Goal: Communication & Community: Answer question/provide support

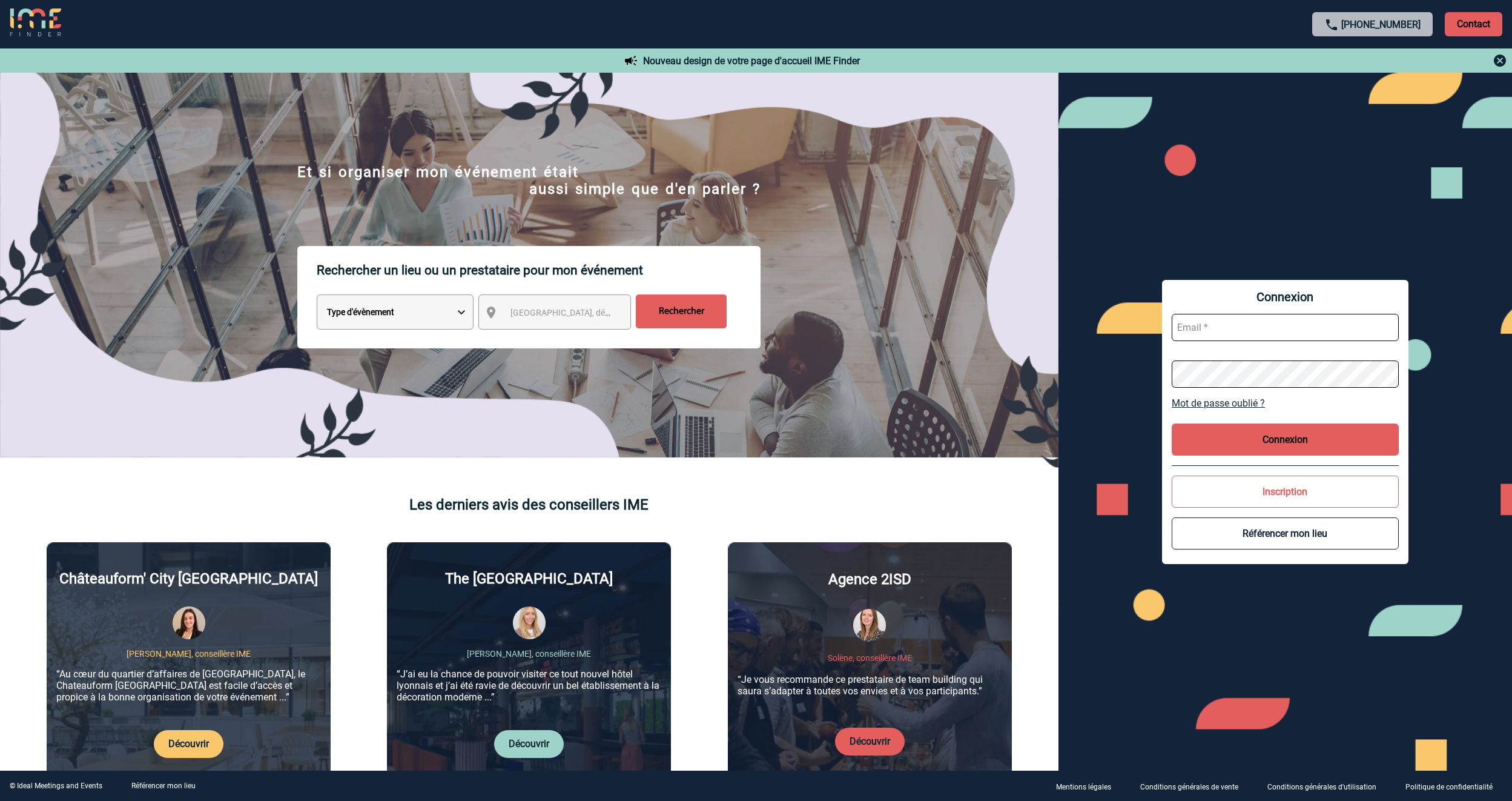
click at [1260, 332] on input "text" at bounding box center [1285, 327] width 227 height 27
type input "aurelie.moro@knds.fr"
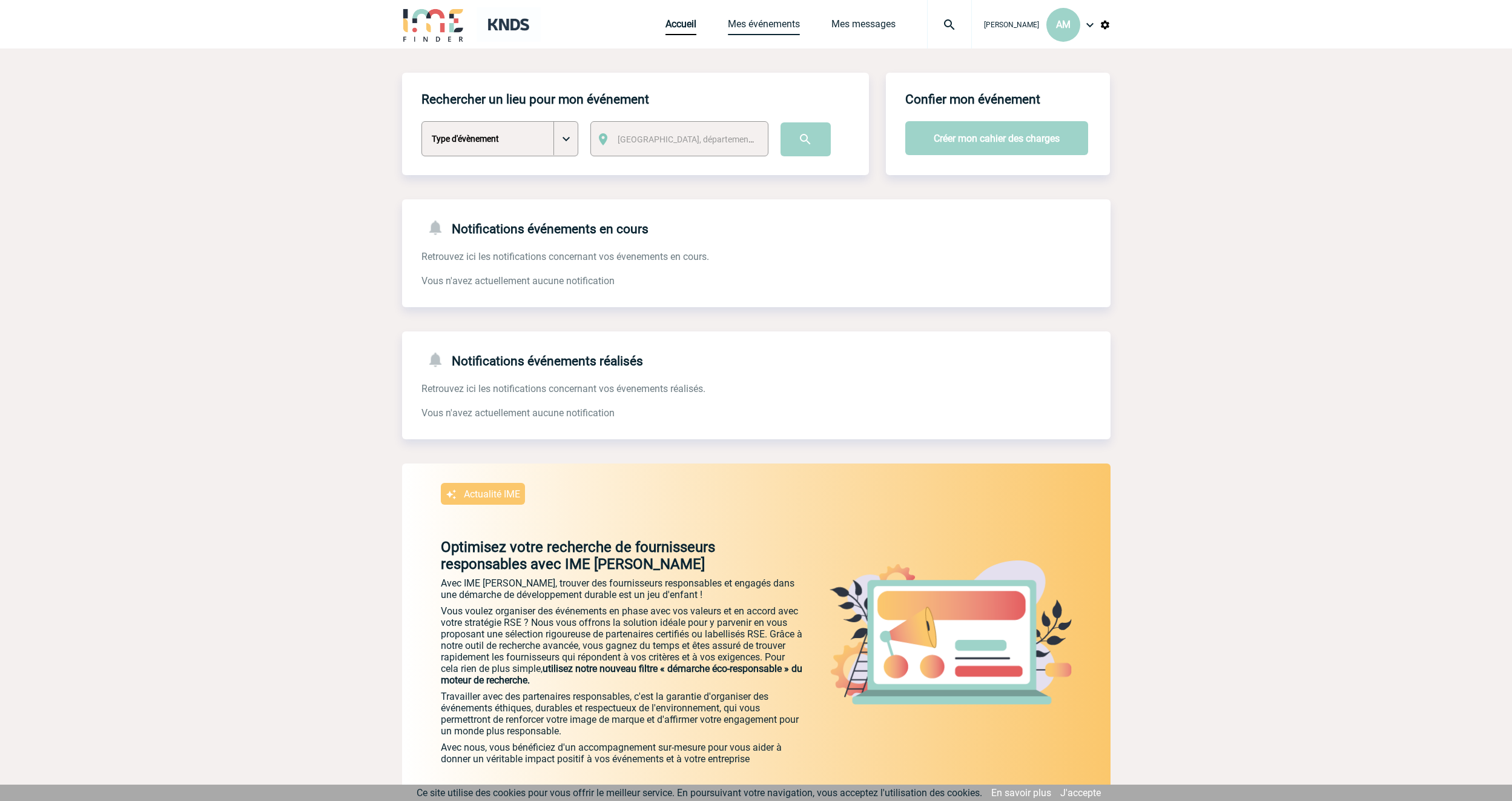
click at [800, 28] on link "Mes événements" at bounding box center [764, 26] width 72 height 17
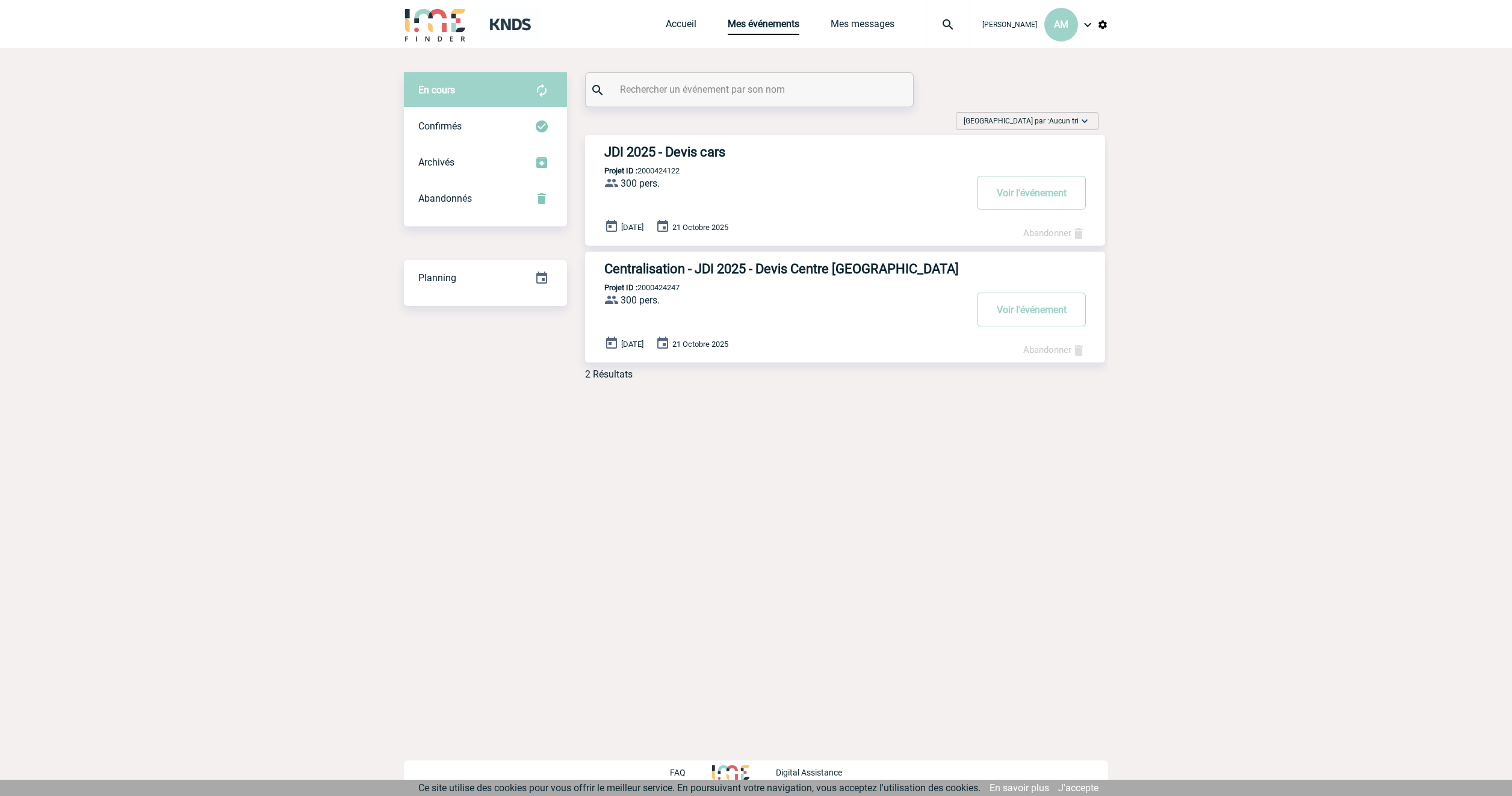
click at [678, 151] on h3 "JDI 2025 - Devis cars" at bounding box center [785, 152] width 361 height 15
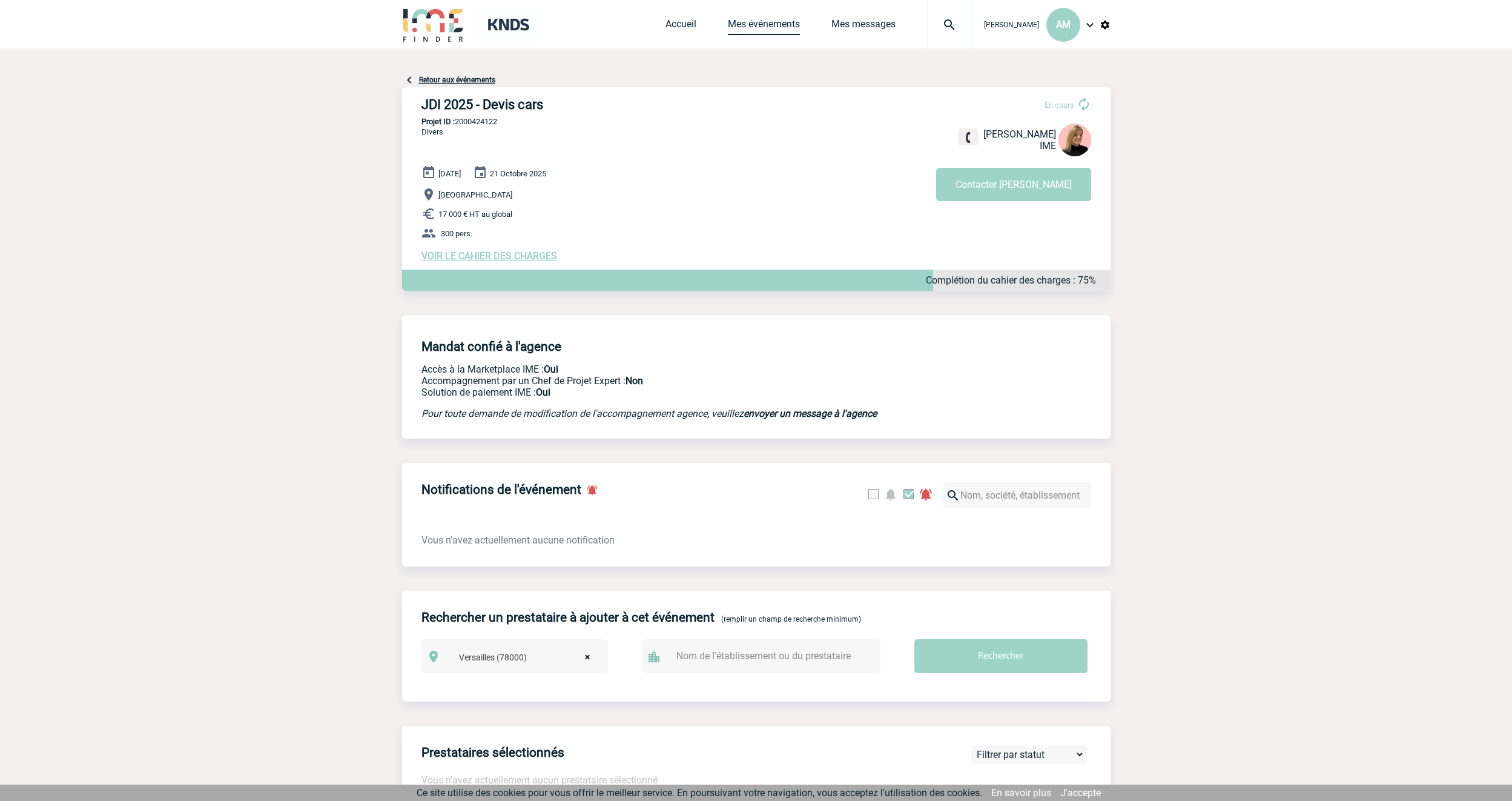
click at [764, 20] on link "Mes événements" at bounding box center [764, 26] width 72 height 17
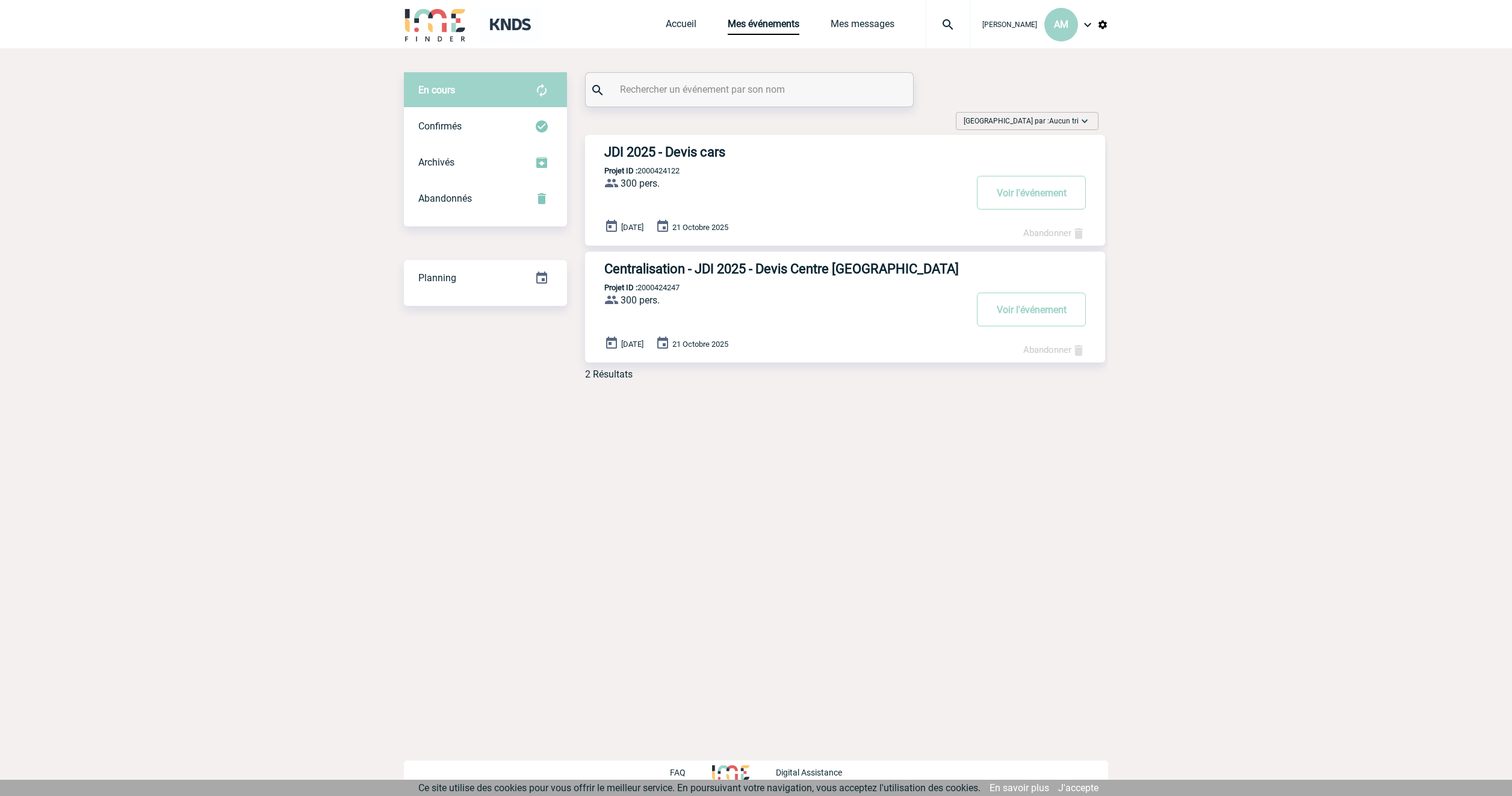
drag, startPoint x: 1195, startPoint y: 135, endPoint x: 1140, endPoint y: 118, distance: 57.6
click at [1195, 137] on body "Aurélie MORO AM Accueil Mes événements 0" at bounding box center [756, 398] width 1512 height 796
click at [802, 257] on div "Centralisation - JDI 2025 - Devis Centre [GEOGRAPHIC_DATA] Projet ID : 20004242…" at bounding box center [845, 307] width 520 height 111
click at [817, 273] on h3 "Centralisation - JDI 2025 - Devis Centre [GEOGRAPHIC_DATA]" at bounding box center [785, 268] width 361 height 15
click at [1003, 317] on button "Voir l'événement" at bounding box center [1031, 309] width 109 height 34
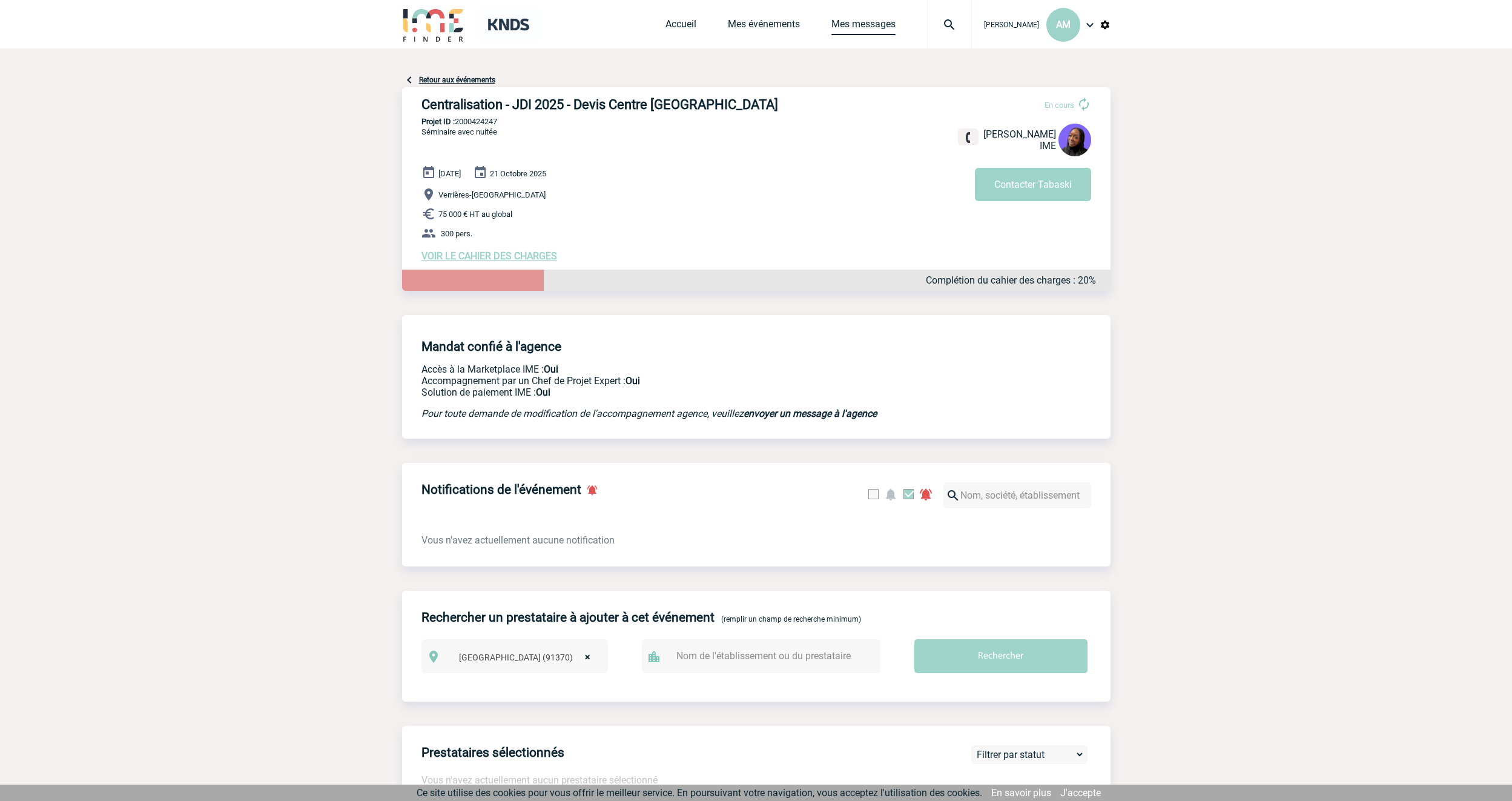
click at [889, 23] on link "Mes messages" at bounding box center [863, 26] width 64 height 17
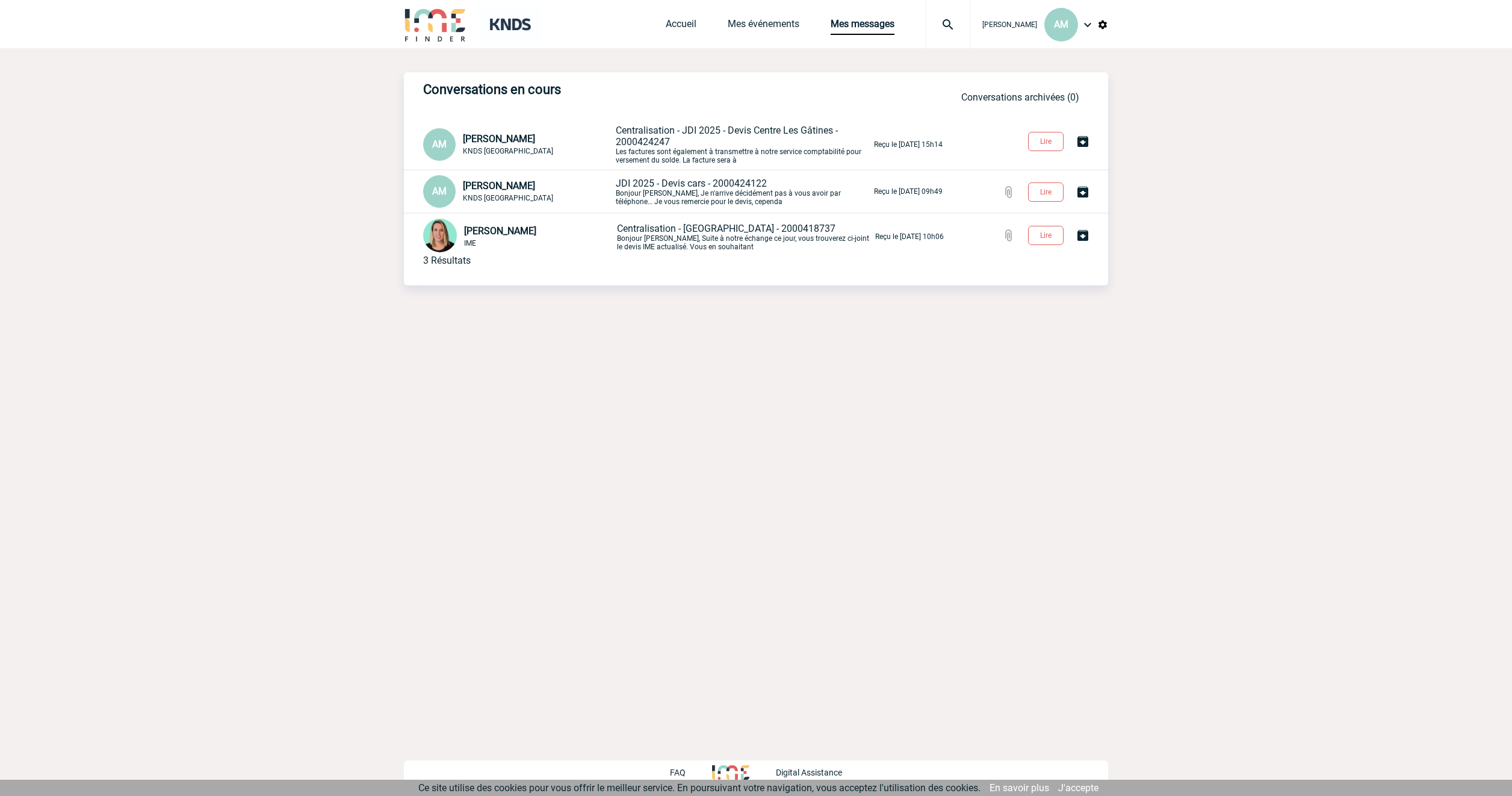
click at [656, 137] on span "Centralisation - JDI 2025 - Devis Centre Les Gâtines - 2000424247" at bounding box center [727, 136] width 222 height 23
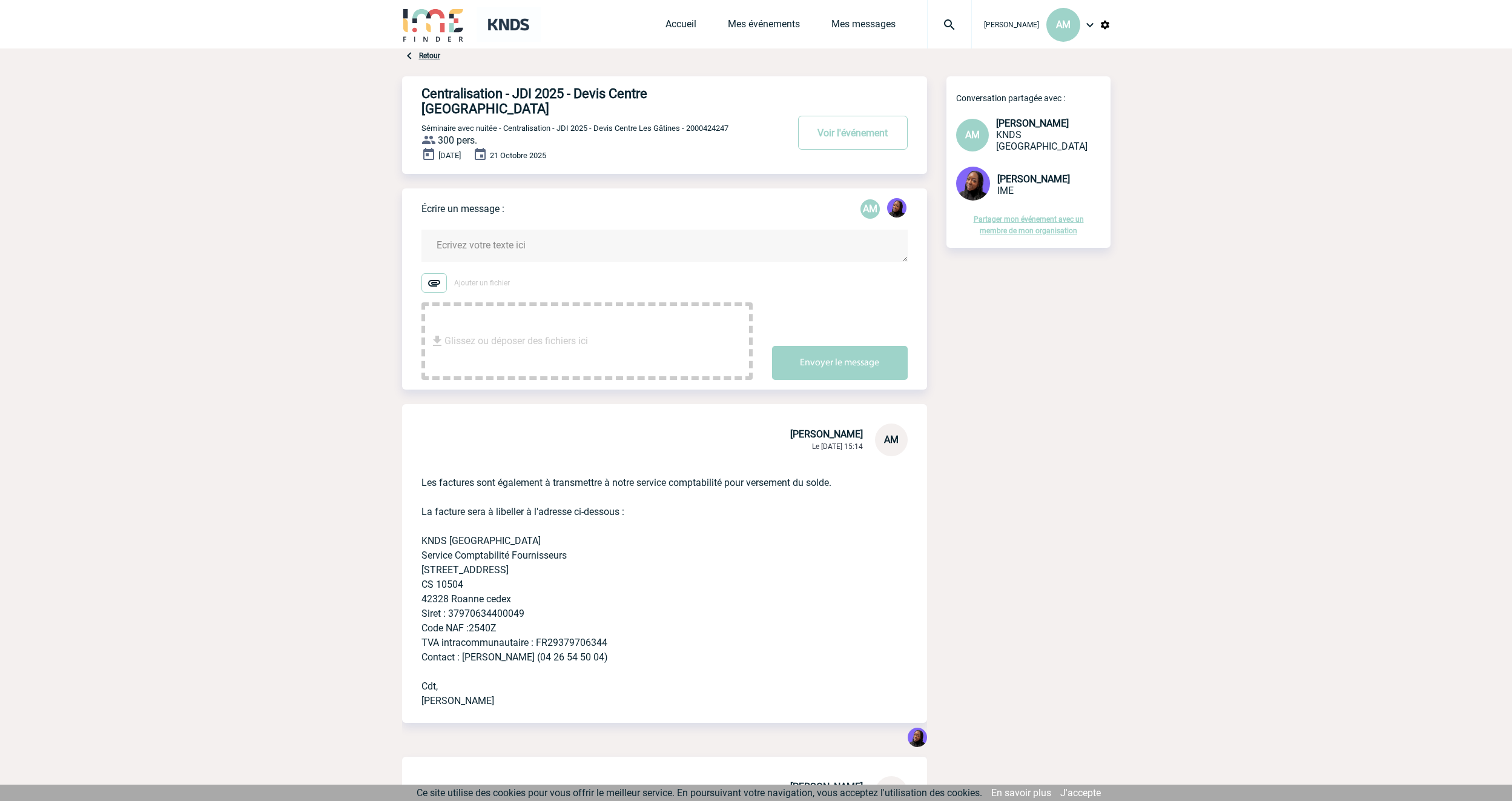
click at [576, 229] on textarea at bounding box center [664, 245] width 486 height 32
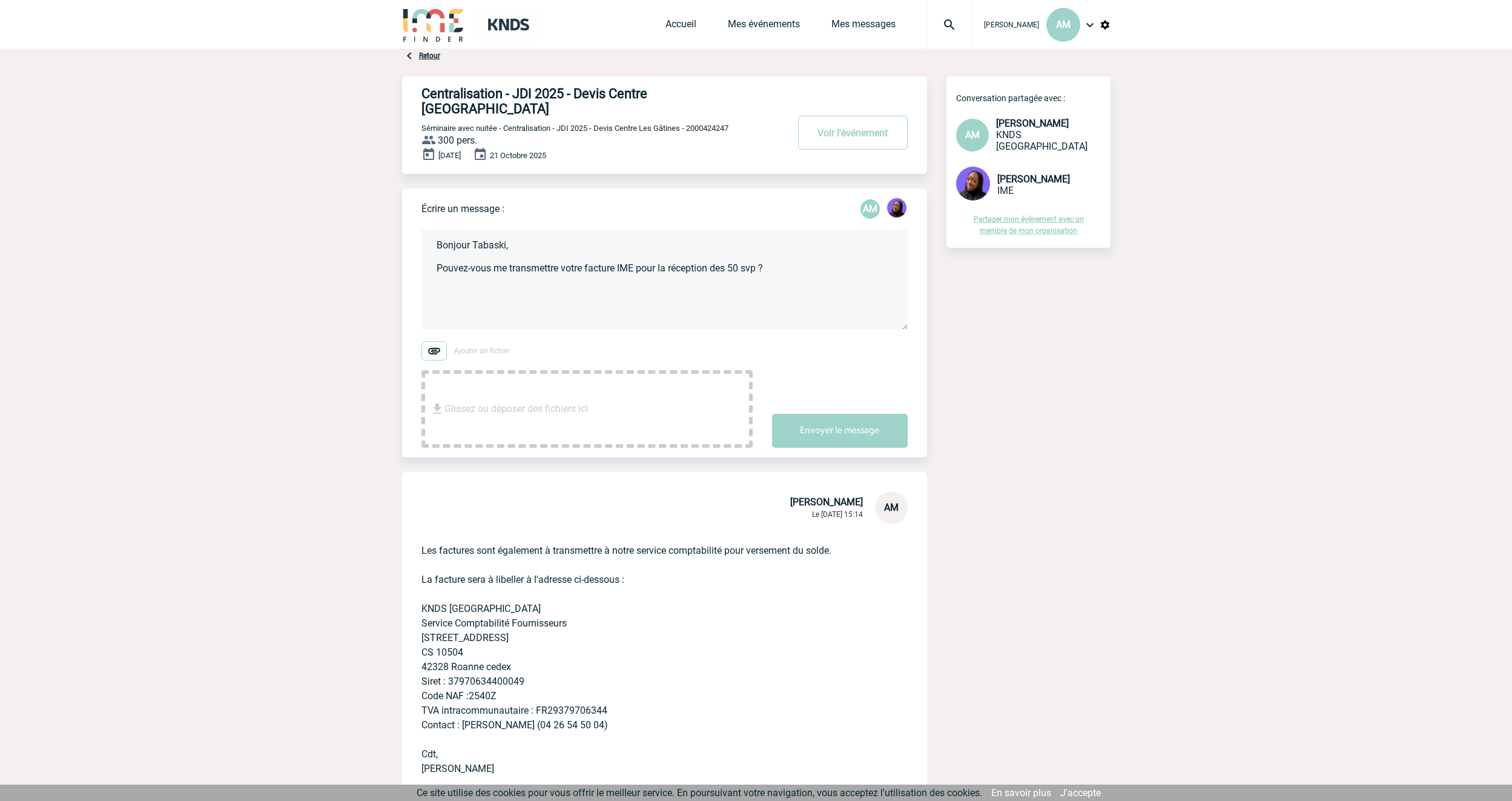
click at [742, 254] on textarea "Bonjour Tabaski, Pouvez-vous me transmettre votre facture IME pour la réception…" at bounding box center [664, 279] width 486 height 100
click at [638, 256] on textarea "Bonjour Tabaski, Pouvez-vous me transmettre votre facture IME pour la réception…" at bounding box center [664, 279] width 486 height 100
click at [468, 273] on textarea "Bonjour Tabaski, Pouvez-vous me transmettre votre facture IME, pour la réceptio…" at bounding box center [664, 279] width 486 height 100
click at [612, 261] on textarea "Bonjour Tabaski, Pouvez-vous me transmettre votre facture IME, pour la réceptio…" at bounding box center [664, 279] width 486 height 100
click at [800, 256] on textarea "Bonjour Tabaski, Pouvez-vous me transmettre votre facture IME, pour la réceptio…" at bounding box center [664, 279] width 486 height 100
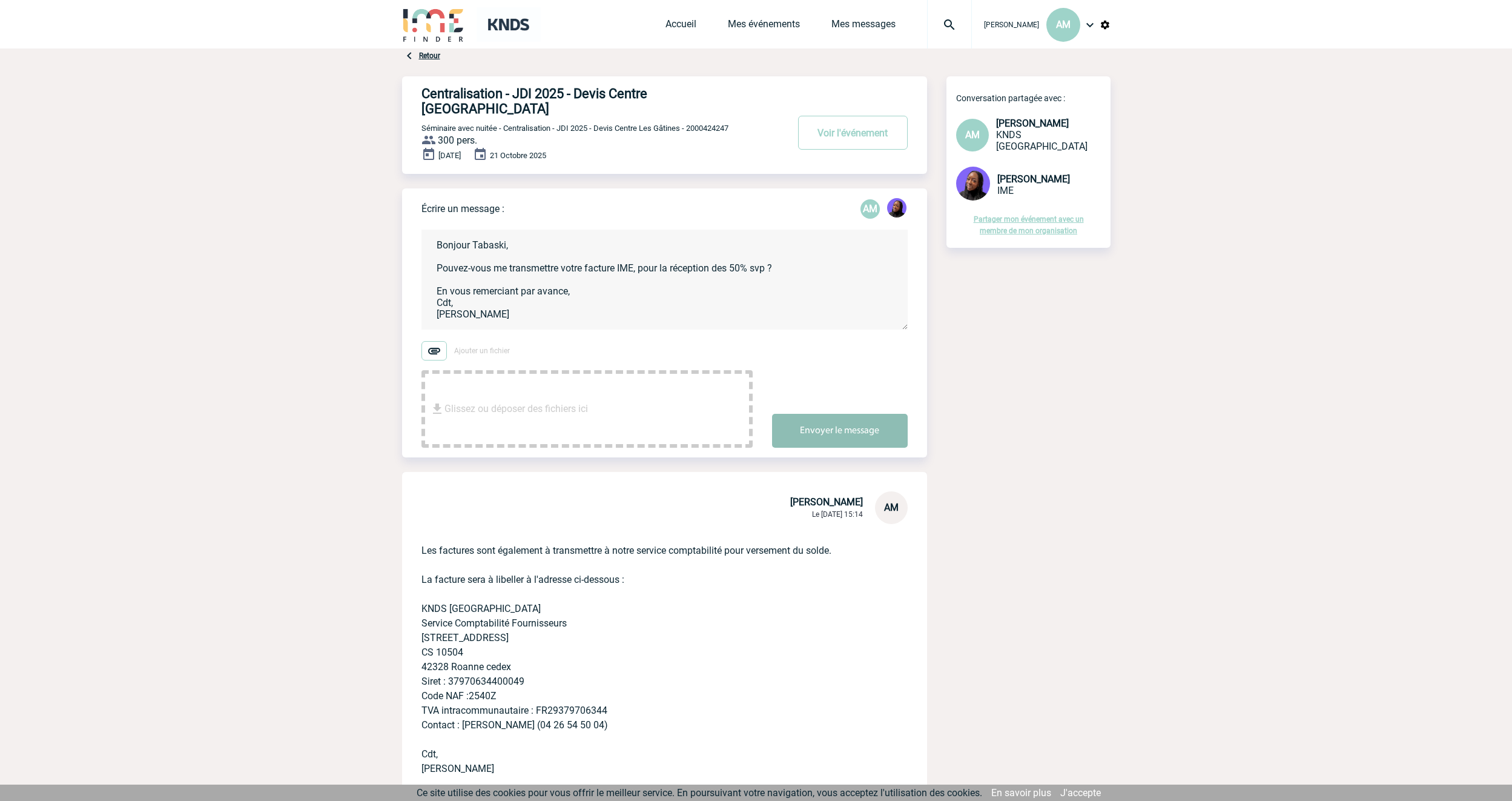
type textarea "Bonjour Tabaski, Pouvez-vous me transmettre votre facture IME, pour la réceptio…"
click at [831, 418] on button "Envoyer le message" at bounding box center [839, 431] width 135 height 34
